Goal: Information Seeking & Learning: Learn about a topic

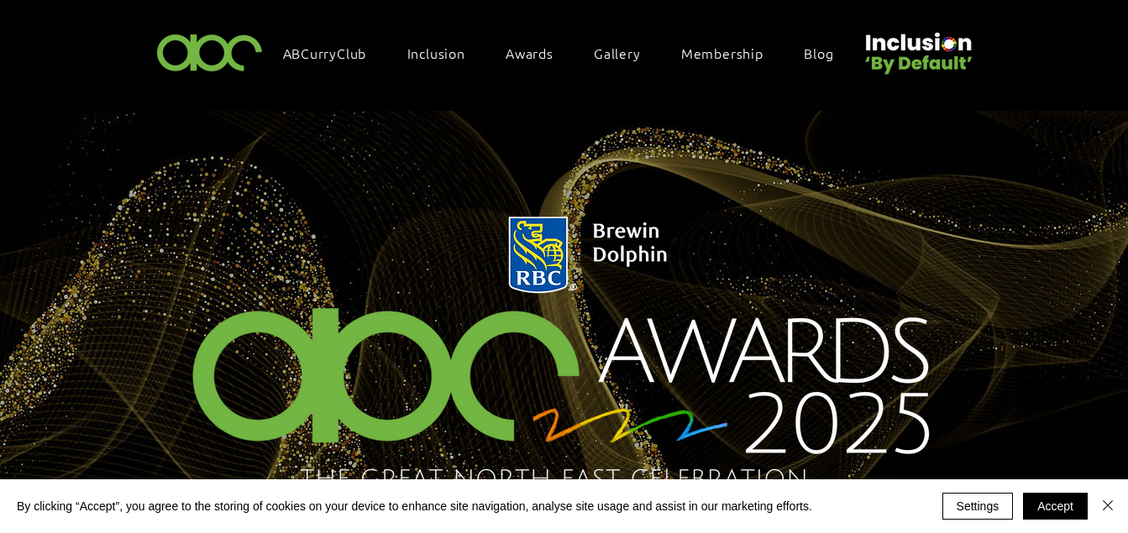
scroll to position [18, 0]
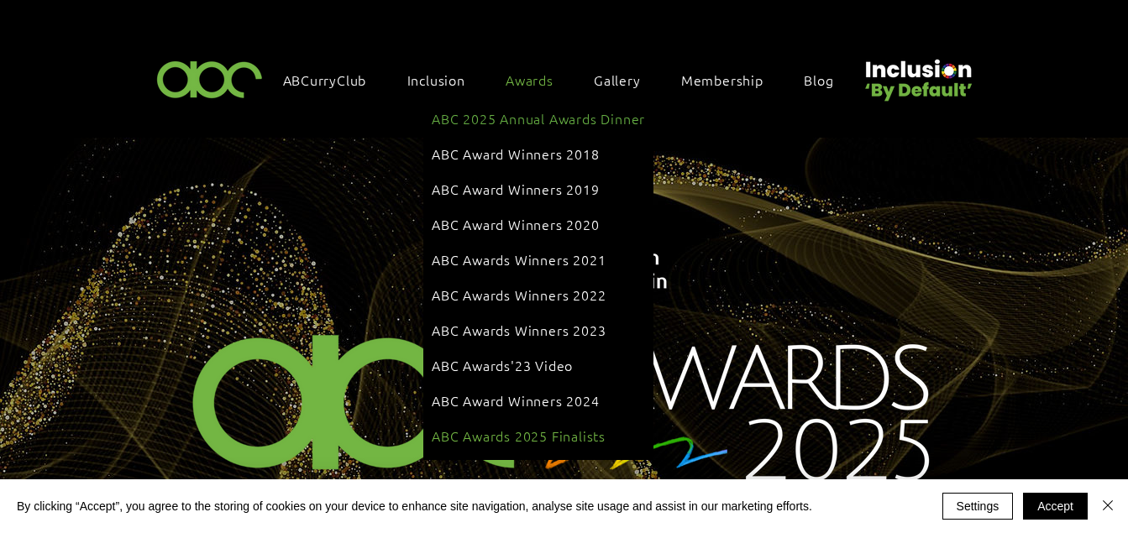
click at [480, 427] on span "ABC Awards 2025 Finalists" at bounding box center [519, 436] width 174 height 18
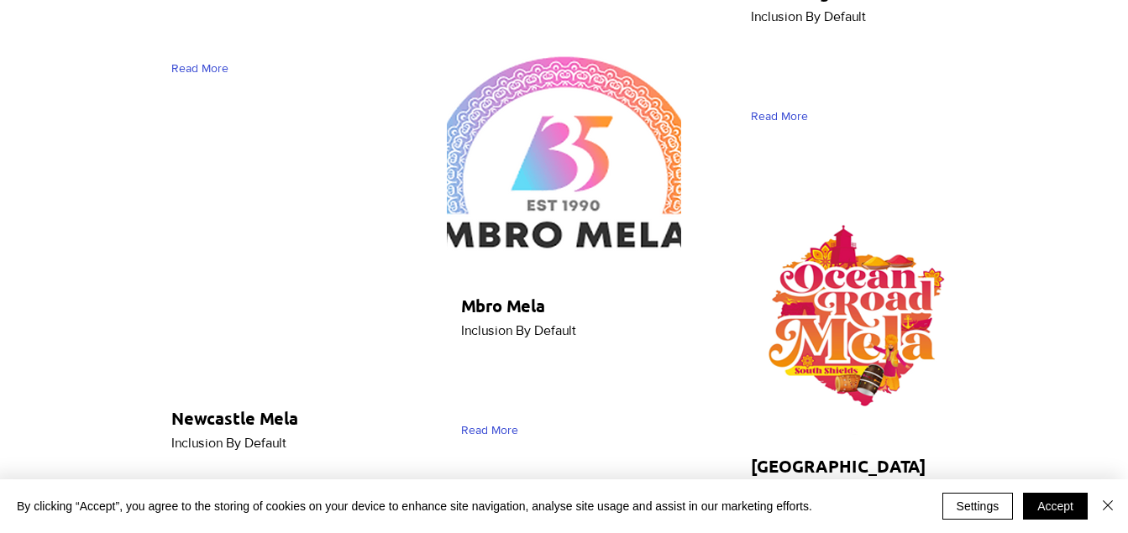
scroll to position [8843, 0]
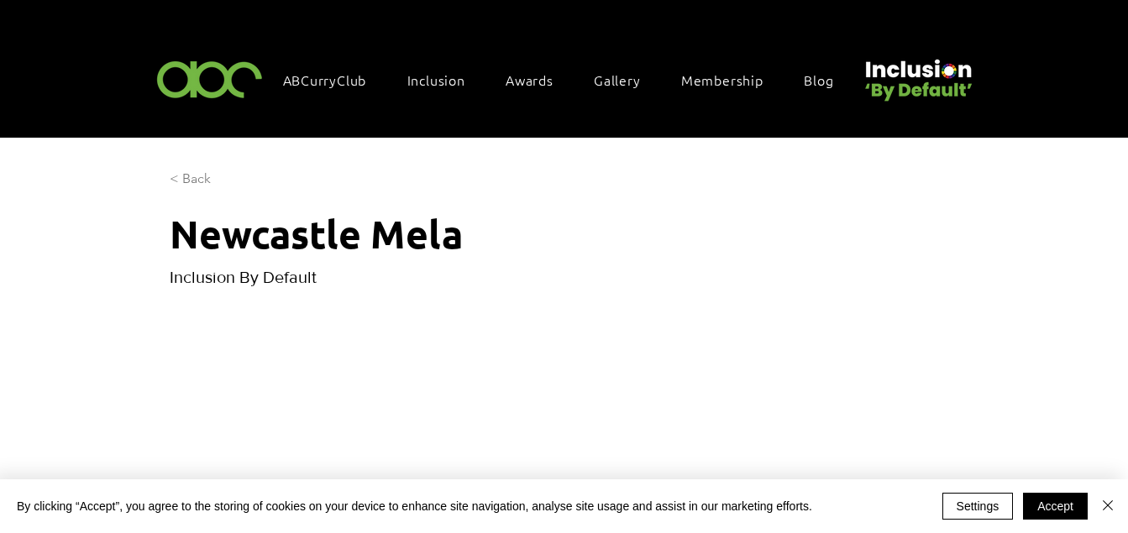
click at [193, 176] on span "< Back" at bounding box center [190, 179] width 41 height 18
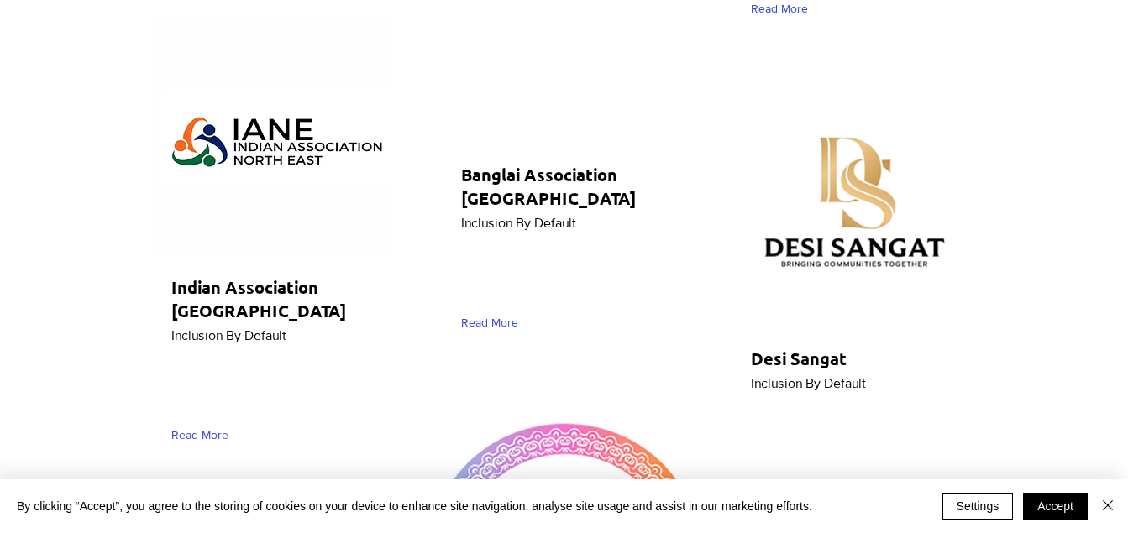
scroll to position [8809, 0]
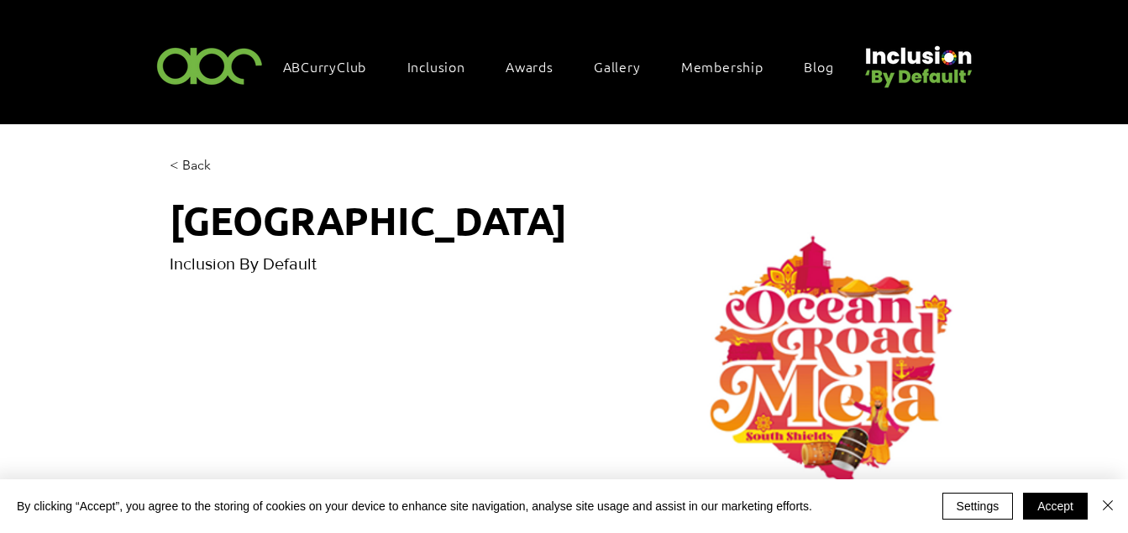
scroll to position [4, 0]
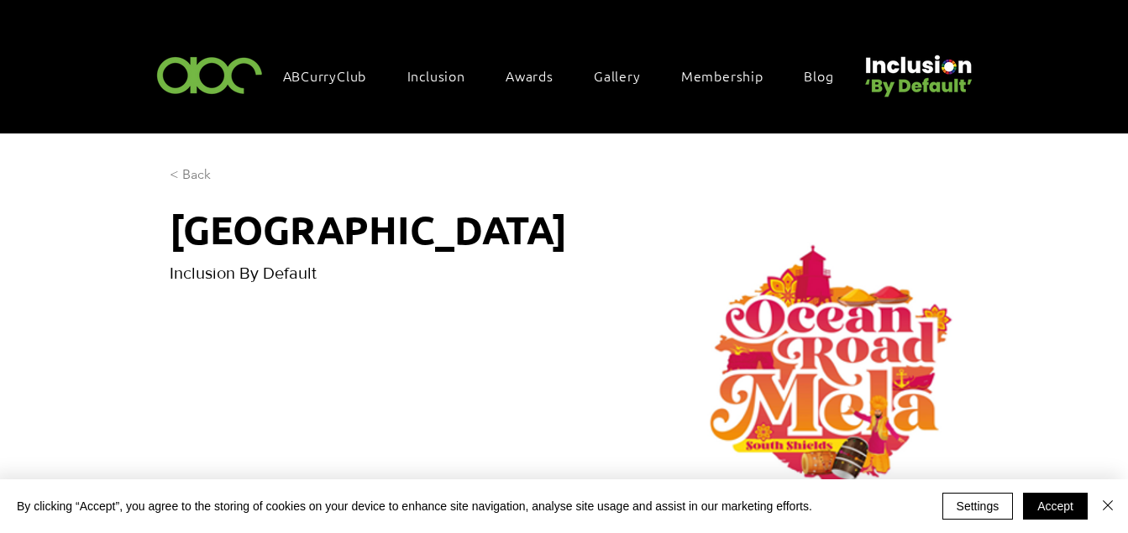
click at [187, 168] on span "< Back" at bounding box center [190, 174] width 41 height 18
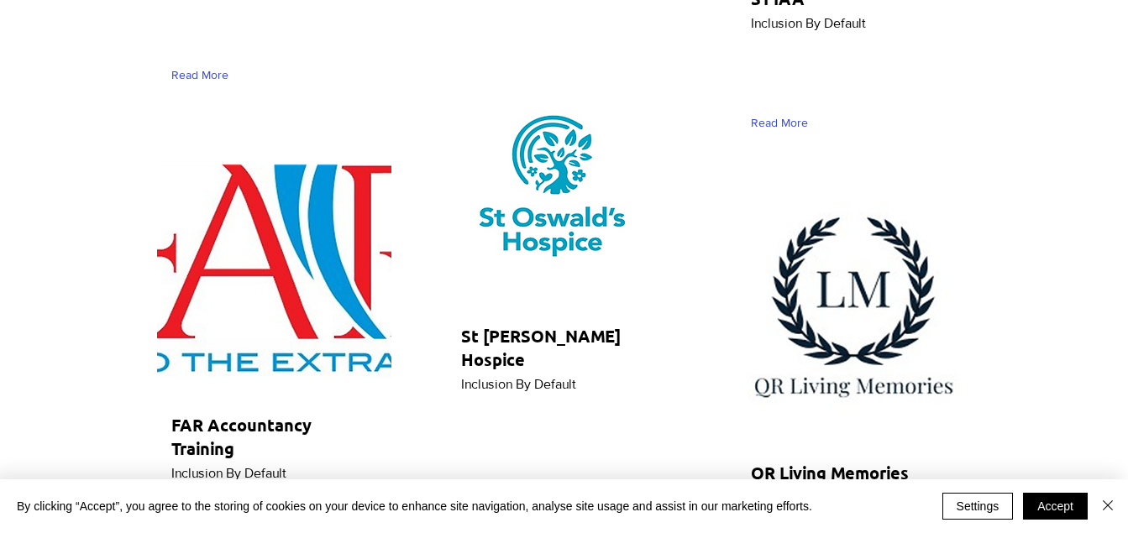
scroll to position [6486, 0]
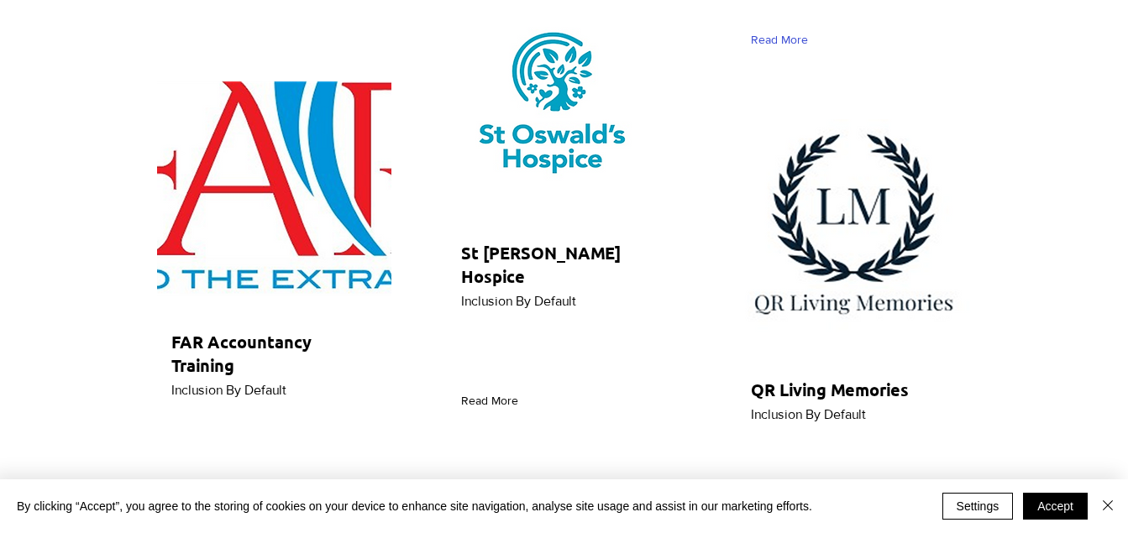
click at [498, 393] on span "Read More" at bounding box center [489, 401] width 57 height 17
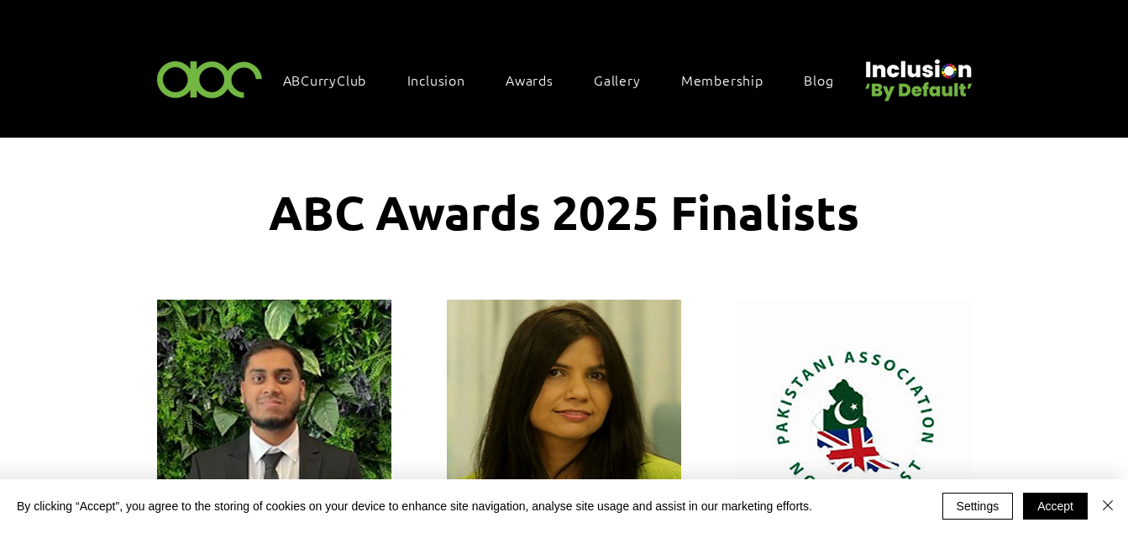
scroll to position [4, 0]
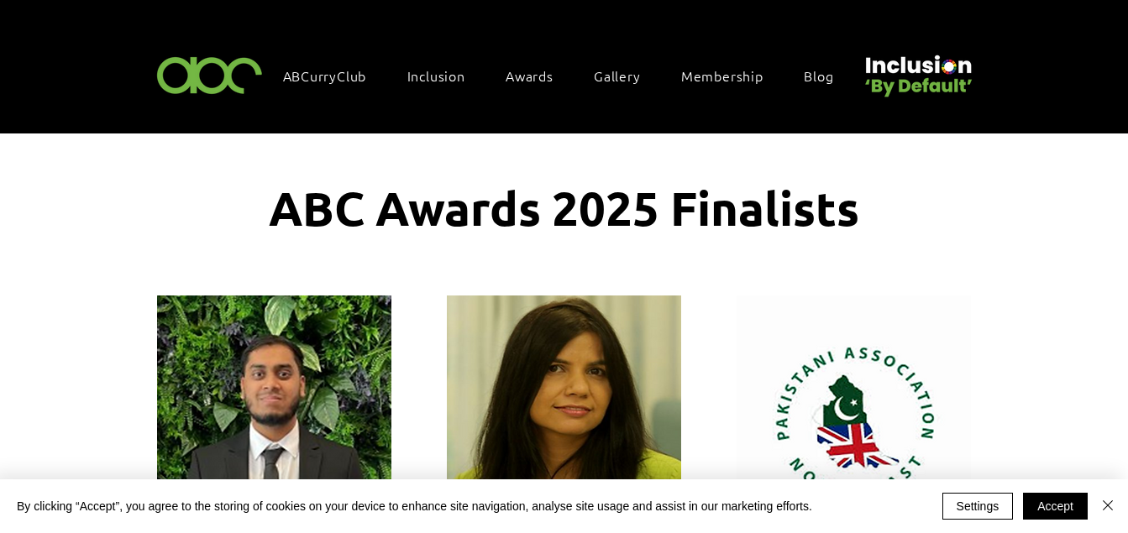
scroll to position [8809, 0]
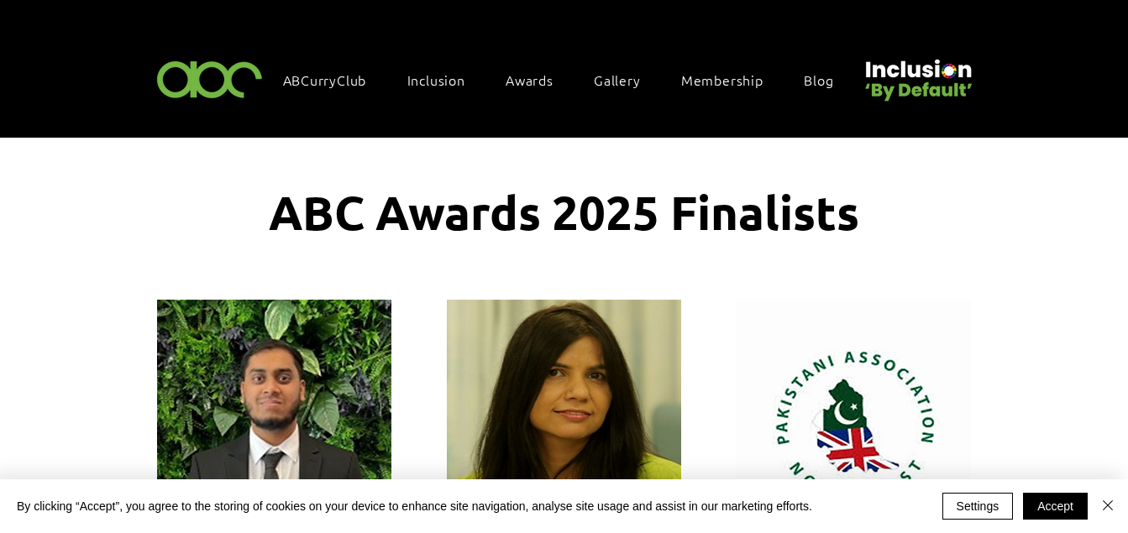
scroll to position [8843, 0]
